Goal: Use online tool/utility: Use online tool/utility

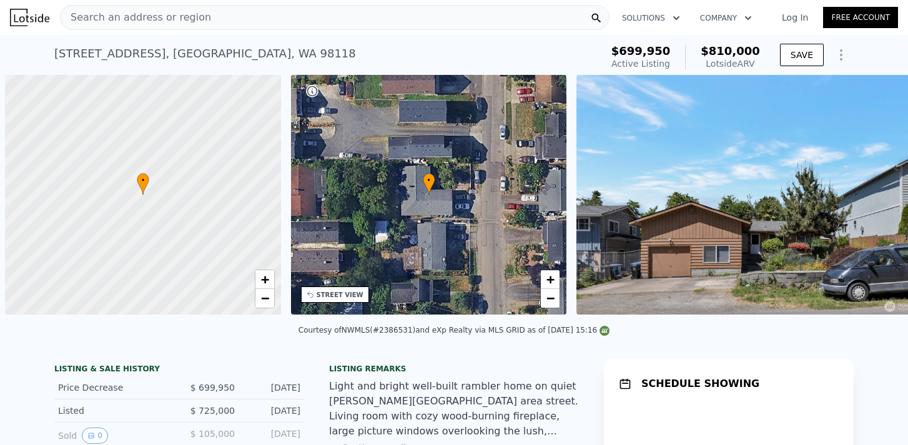
scroll to position [0, 5]
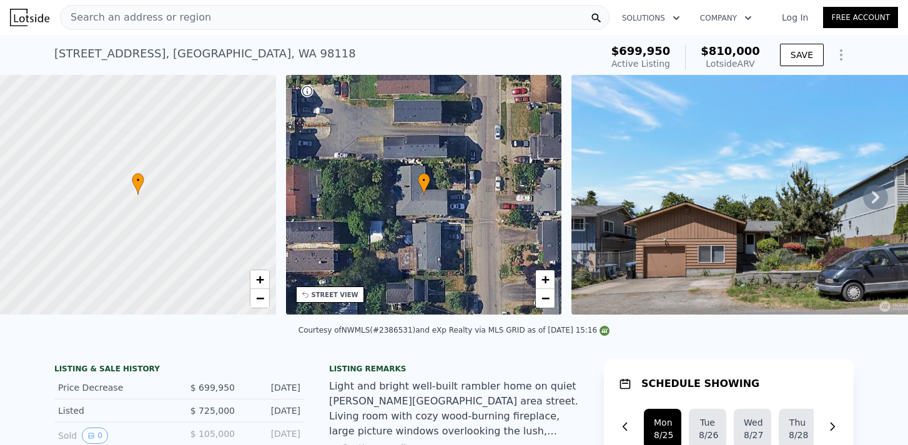
click at [840, 54] on icon "Show Options" at bounding box center [840, 55] width 1 height 10
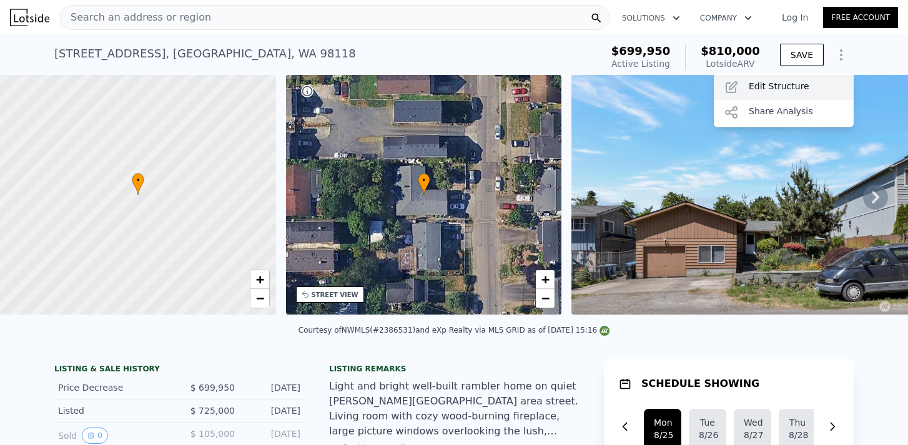
click at [796, 90] on div "Edit Structure" at bounding box center [784, 87] width 140 height 25
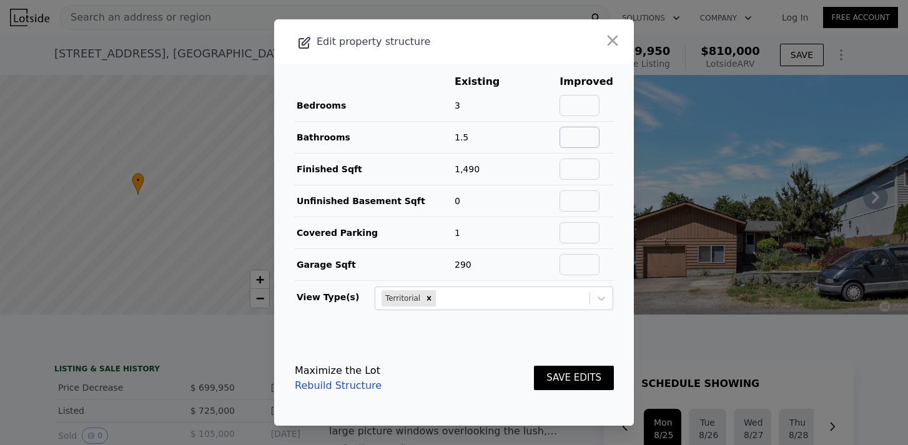
click at [599, 133] on input "text" at bounding box center [579, 137] width 40 height 21
type input "2"
click at [584, 373] on button "SAVE EDITS" at bounding box center [574, 378] width 80 height 24
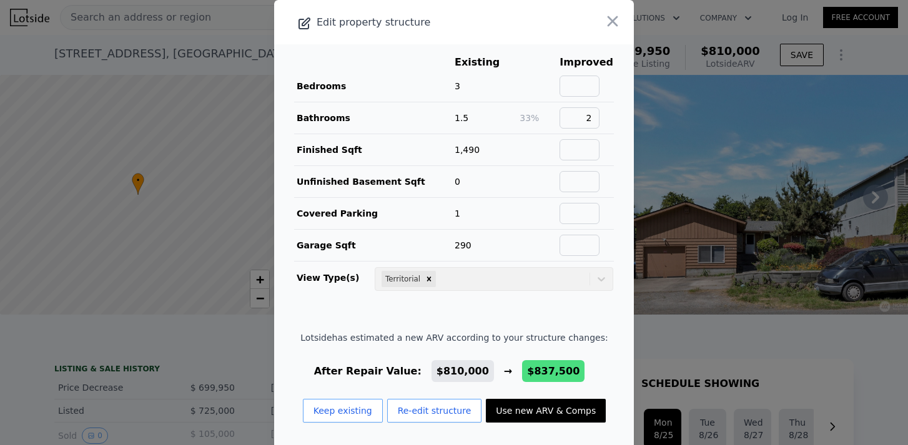
click at [562, 407] on button "Use new ARV & Comps" at bounding box center [546, 411] width 120 height 24
type input "5"
type input "2080"
type input "$ 837,500"
type input "$ 26,328"
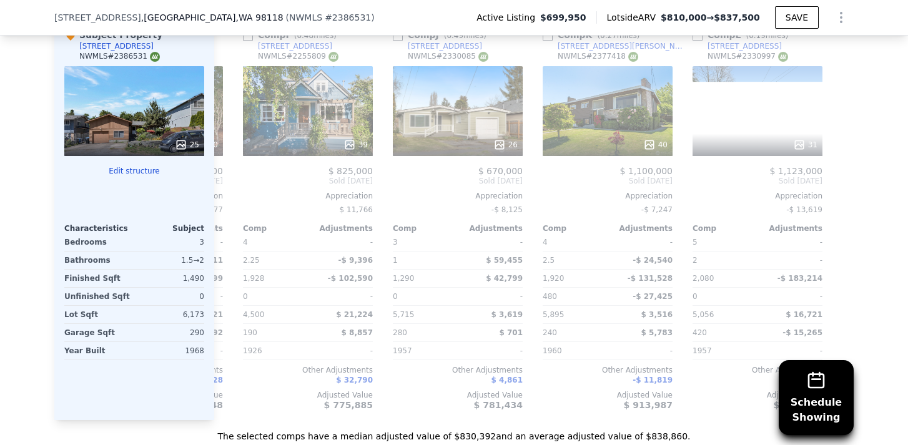
scroll to position [0, 1189]
